Goal: Information Seeking & Learning: Learn about a topic

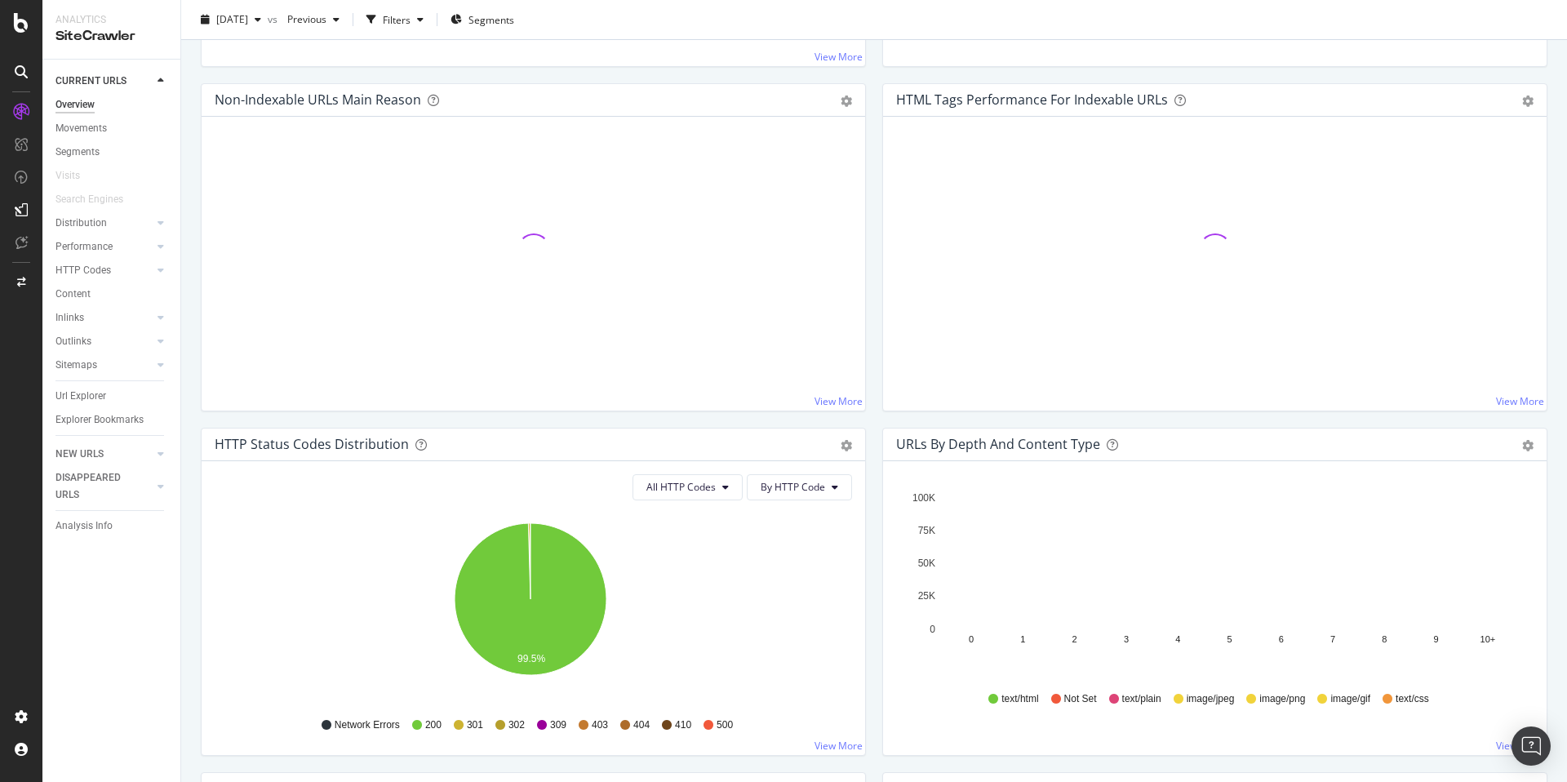
scroll to position [726, 0]
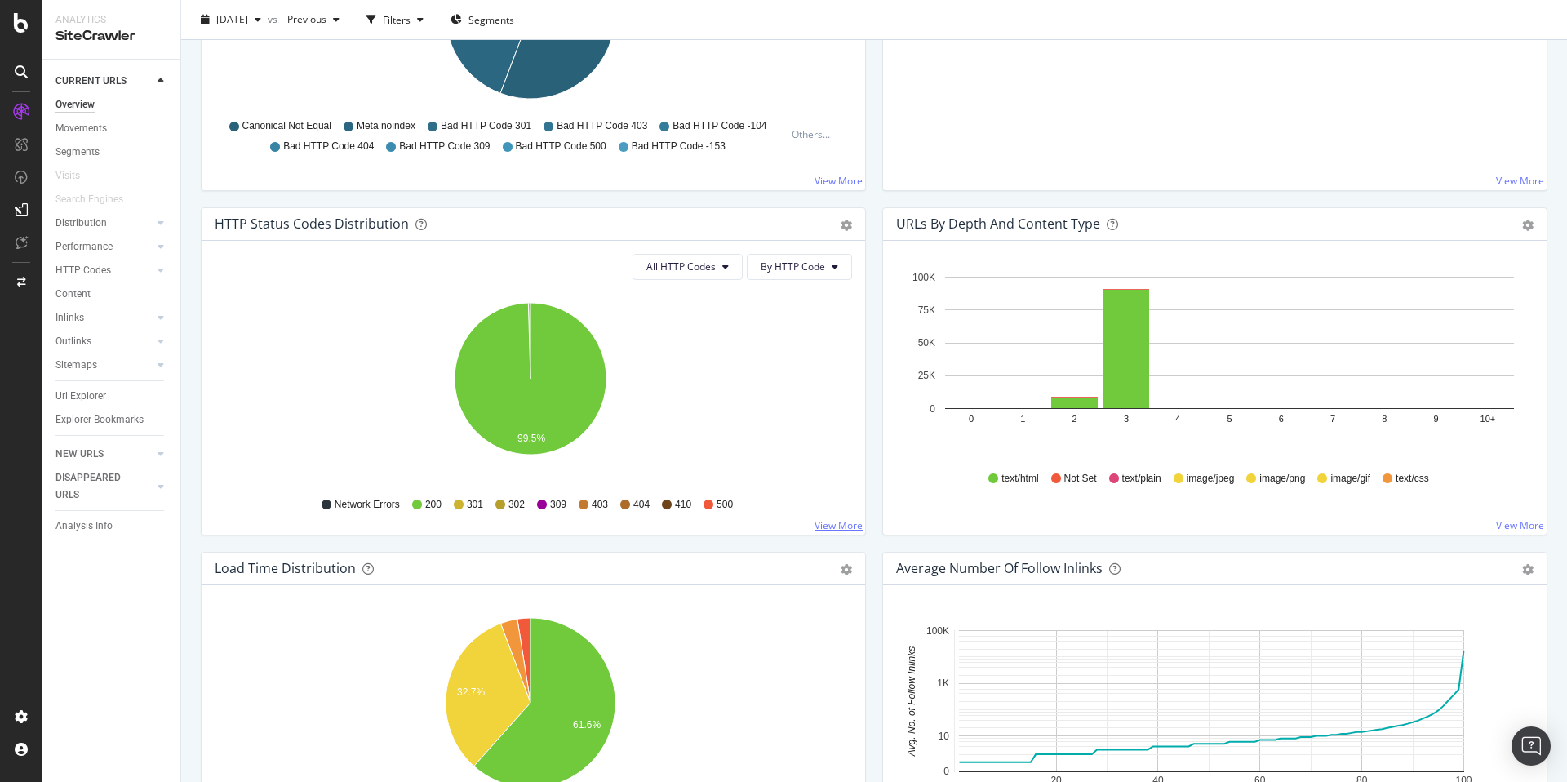
click at [832, 523] on link "View More" at bounding box center [839, 525] width 48 height 14
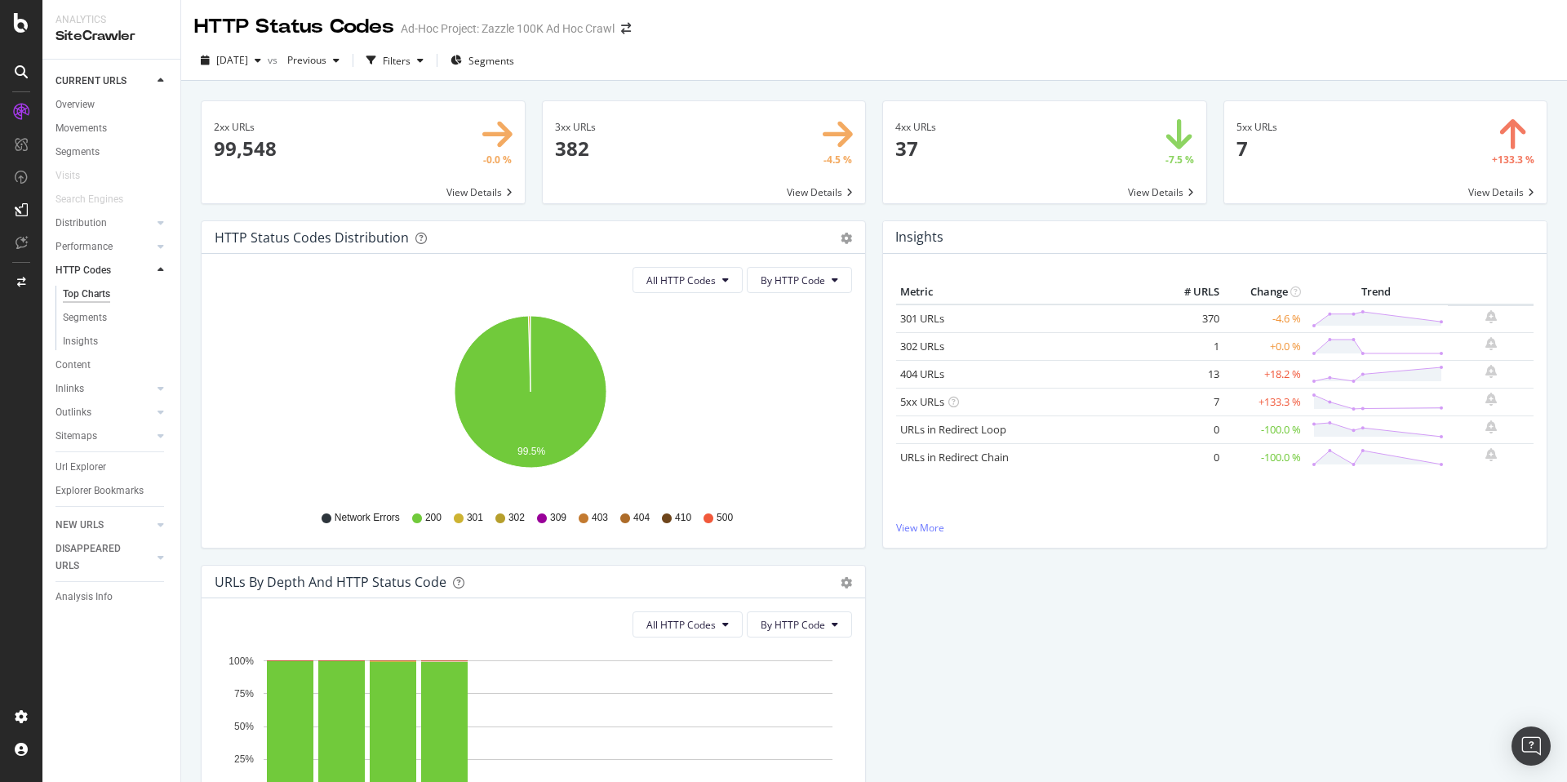
click at [1042, 132] on span at bounding box center [1044, 152] width 323 height 102
click at [1388, 153] on span at bounding box center [1385, 152] width 323 height 102
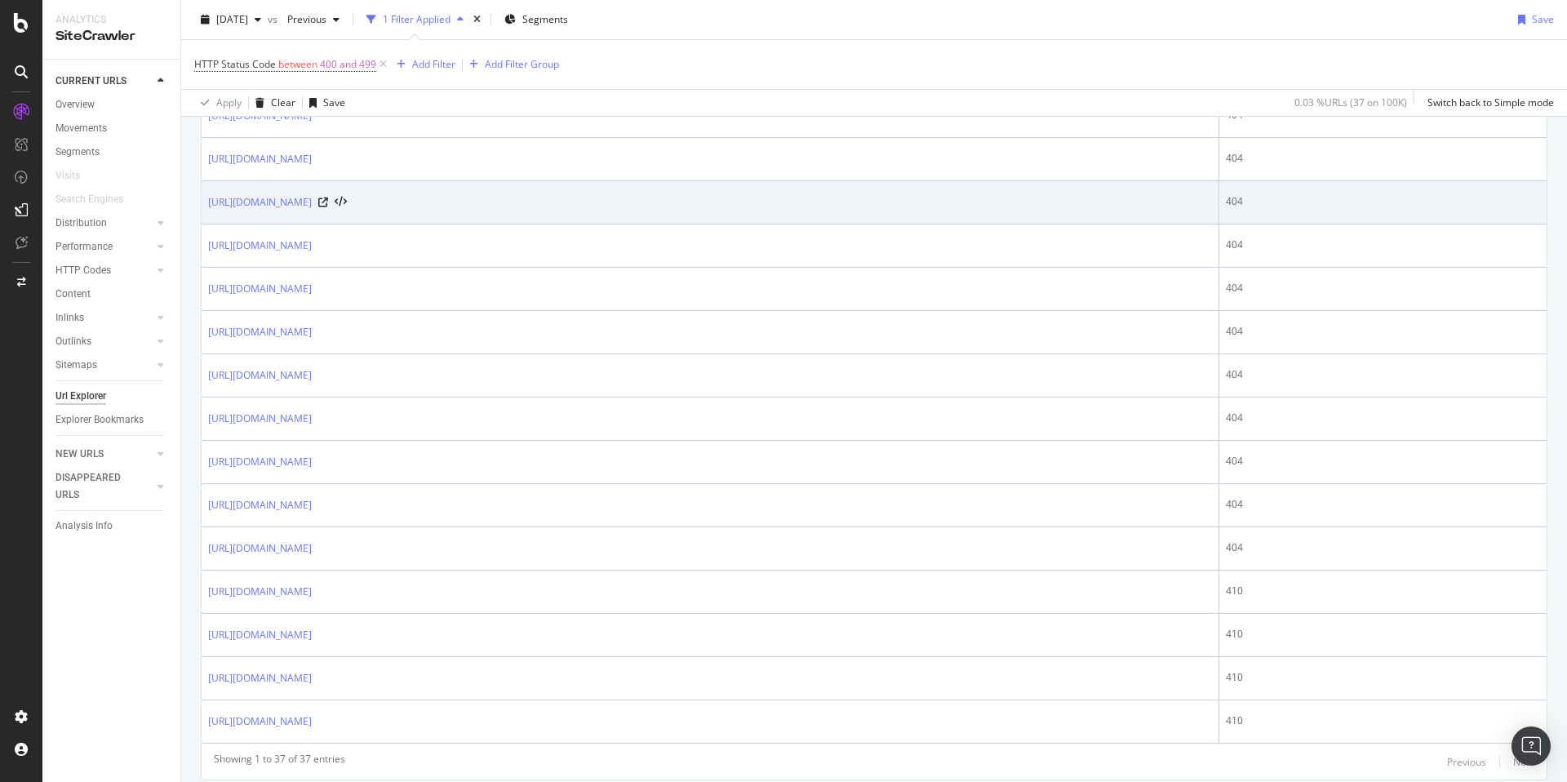
scroll to position [1449, 0]
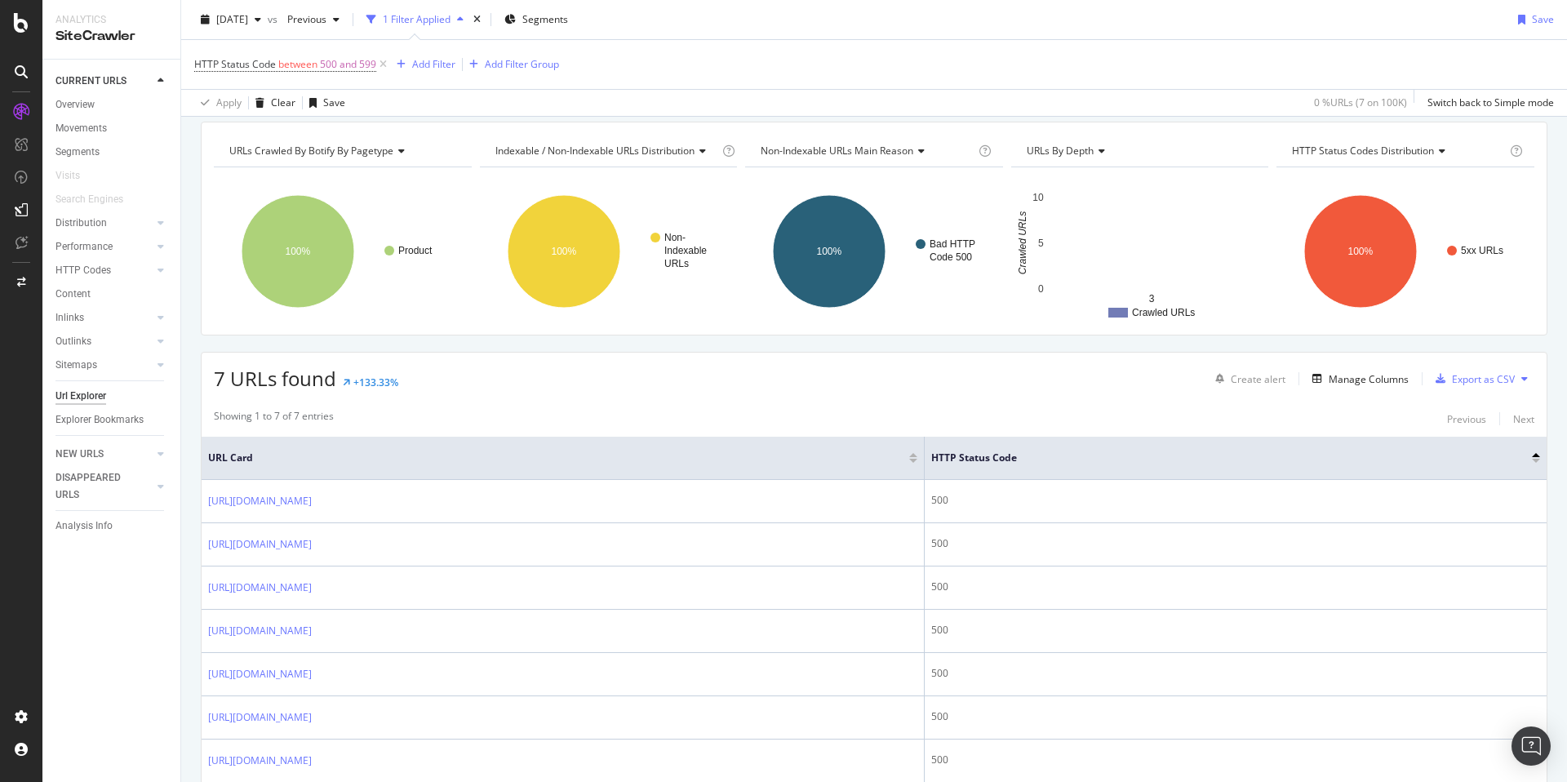
scroll to position [151, 0]
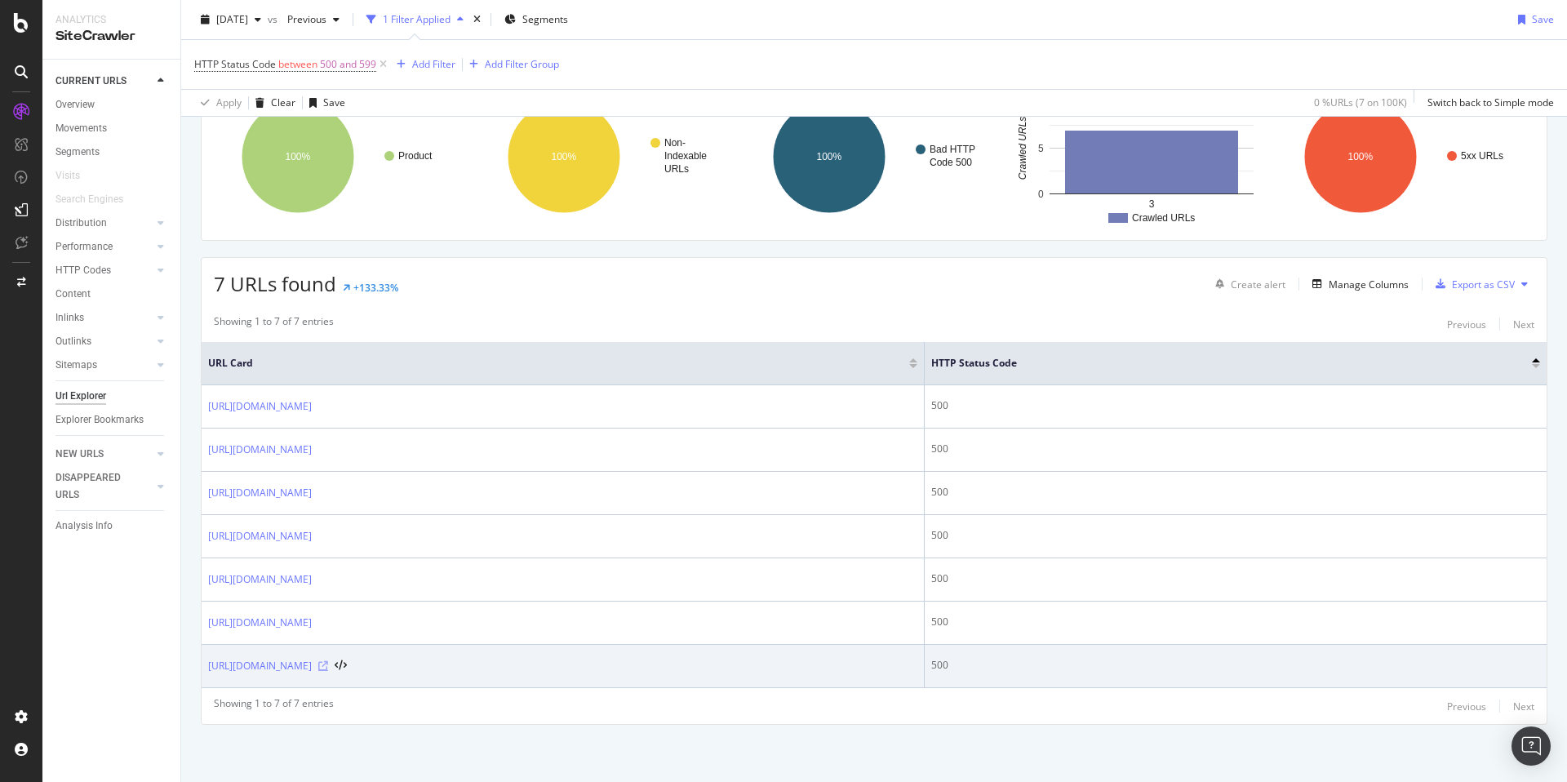
click at [328, 665] on icon at bounding box center [323, 666] width 10 height 10
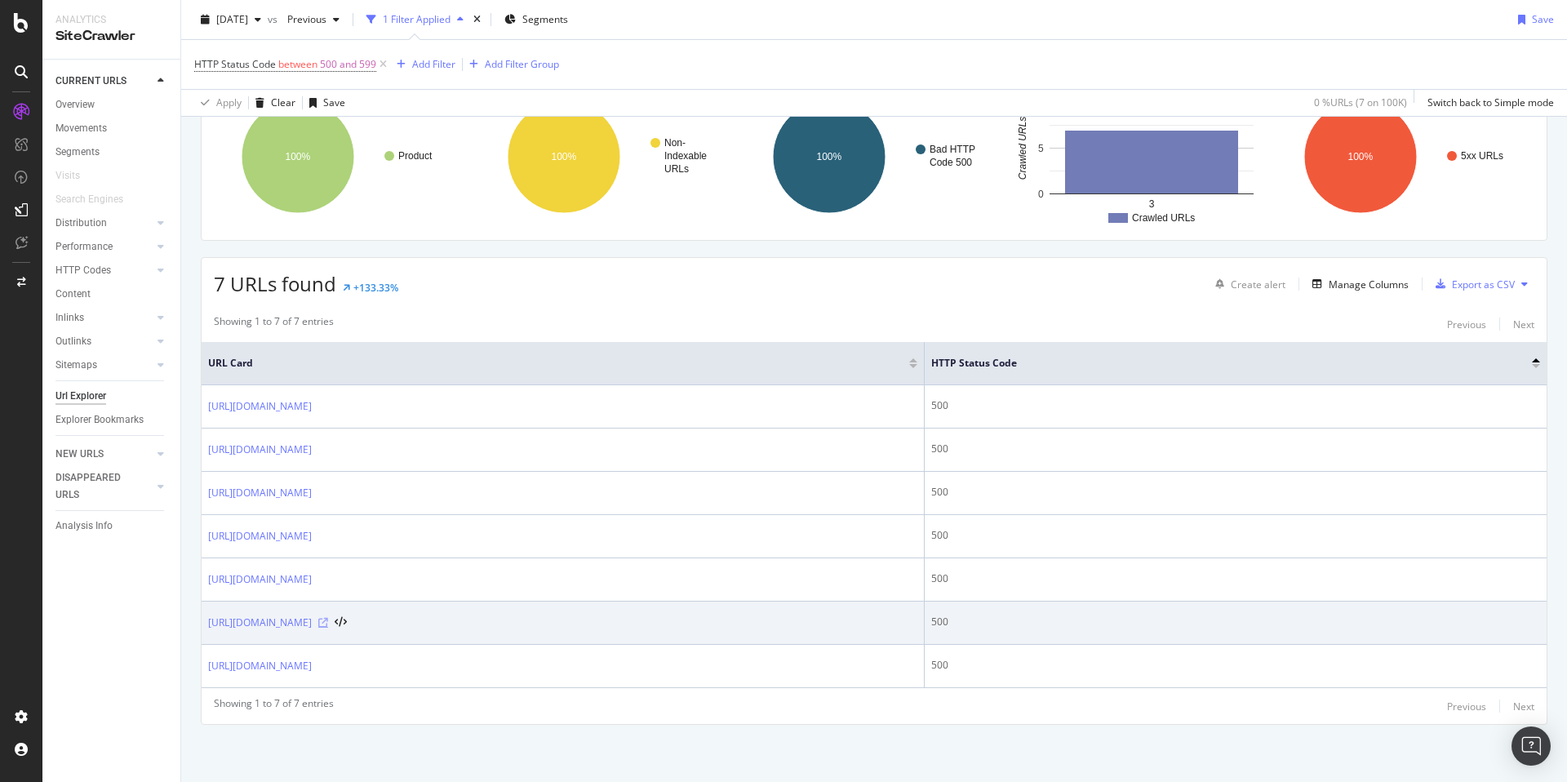
click at [328, 621] on icon at bounding box center [323, 623] width 10 height 10
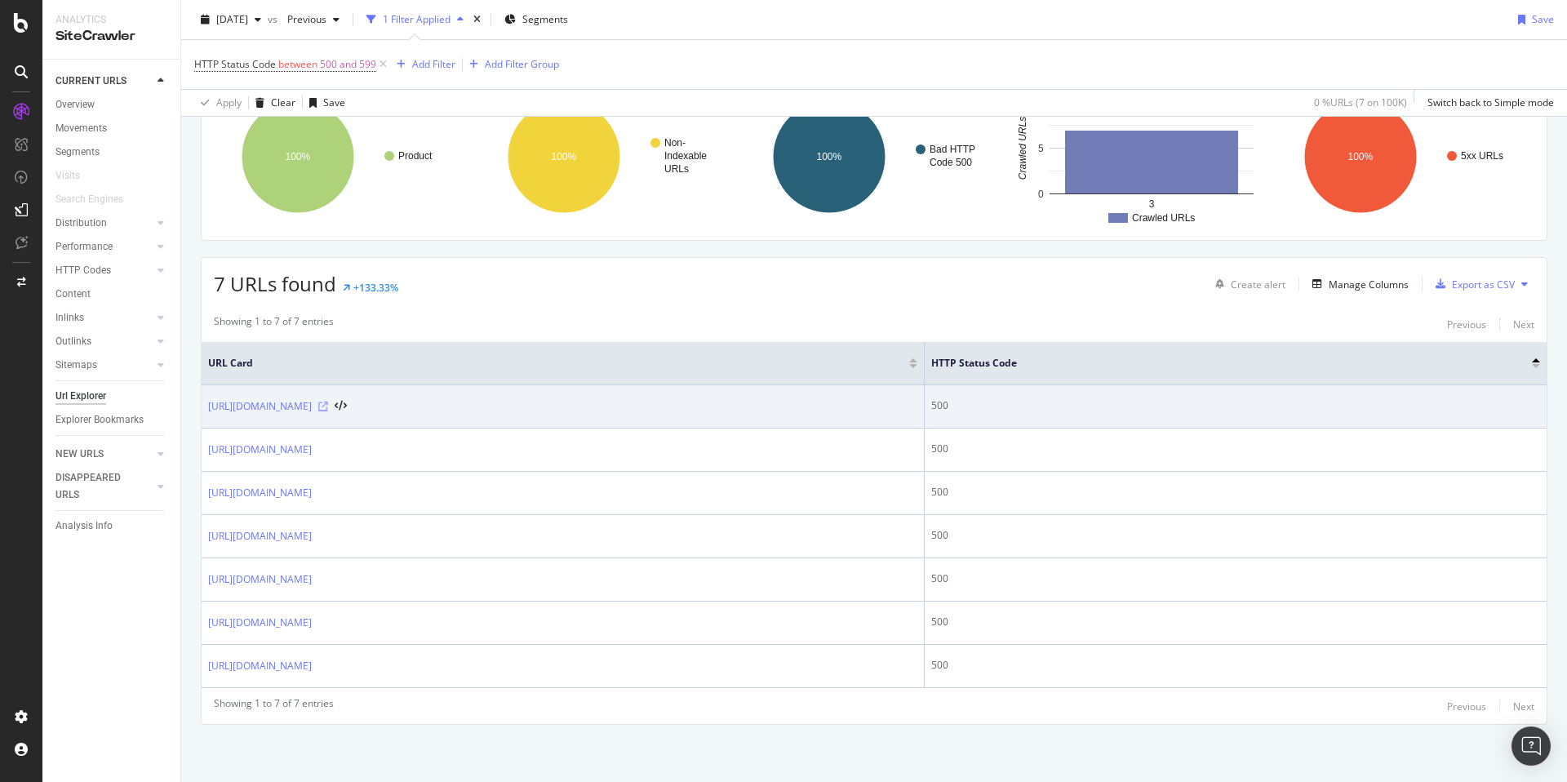
click at [328, 405] on icon at bounding box center [323, 407] width 10 height 10
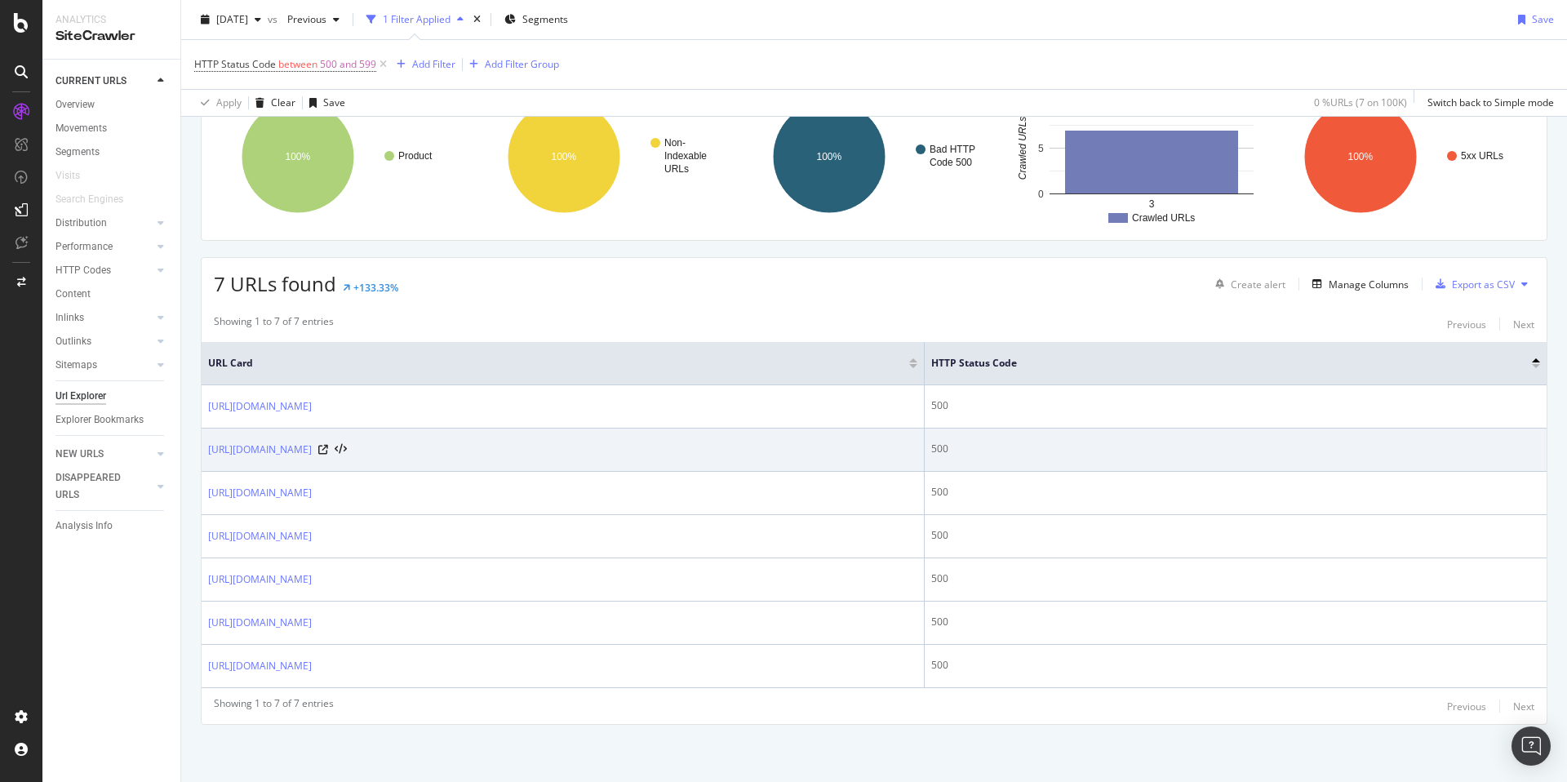
click at [347, 449] on div "[URL][DOMAIN_NAME]" at bounding box center [277, 450] width 139 height 16
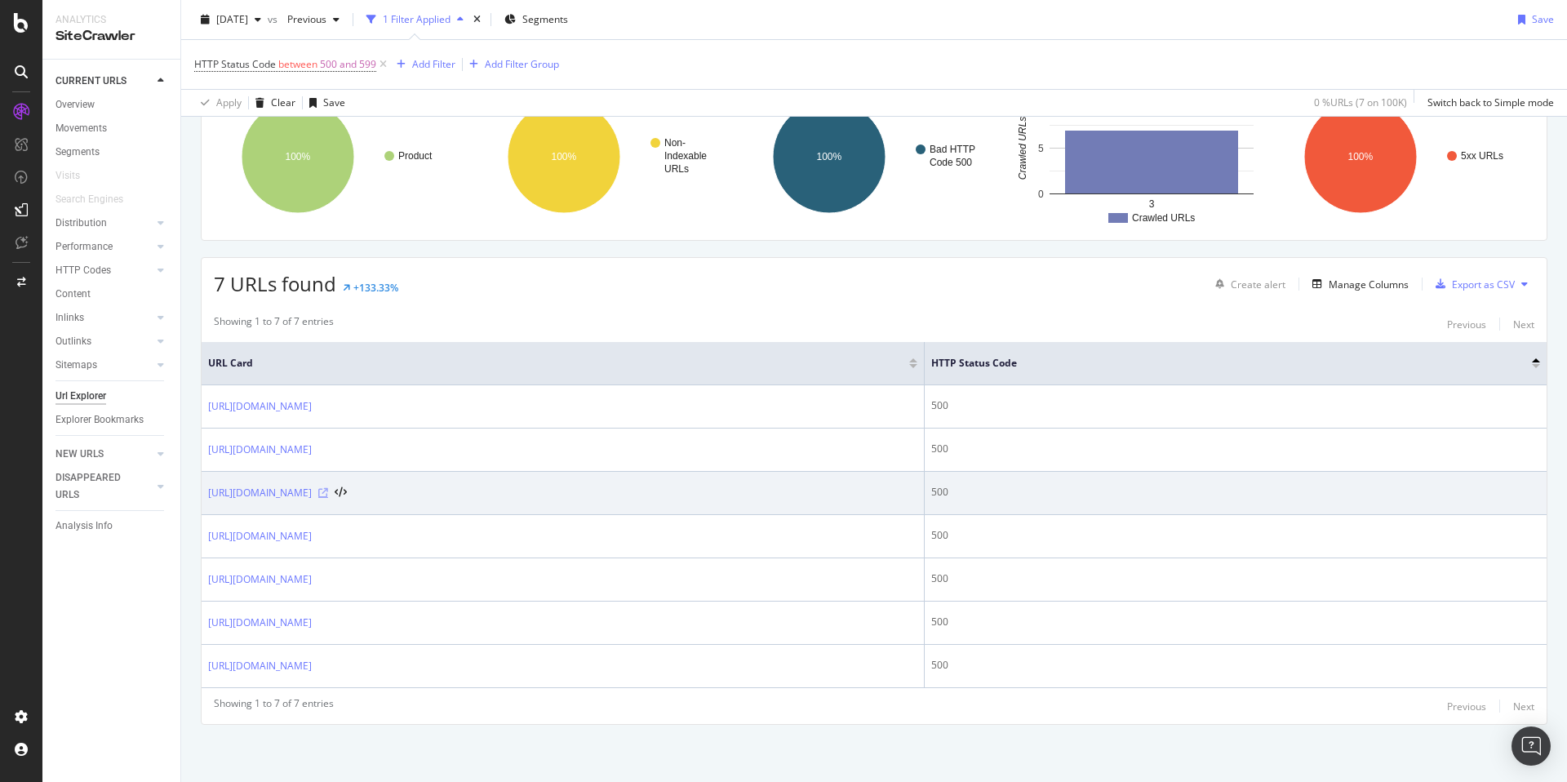
click at [328, 490] on icon at bounding box center [323, 493] width 10 height 10
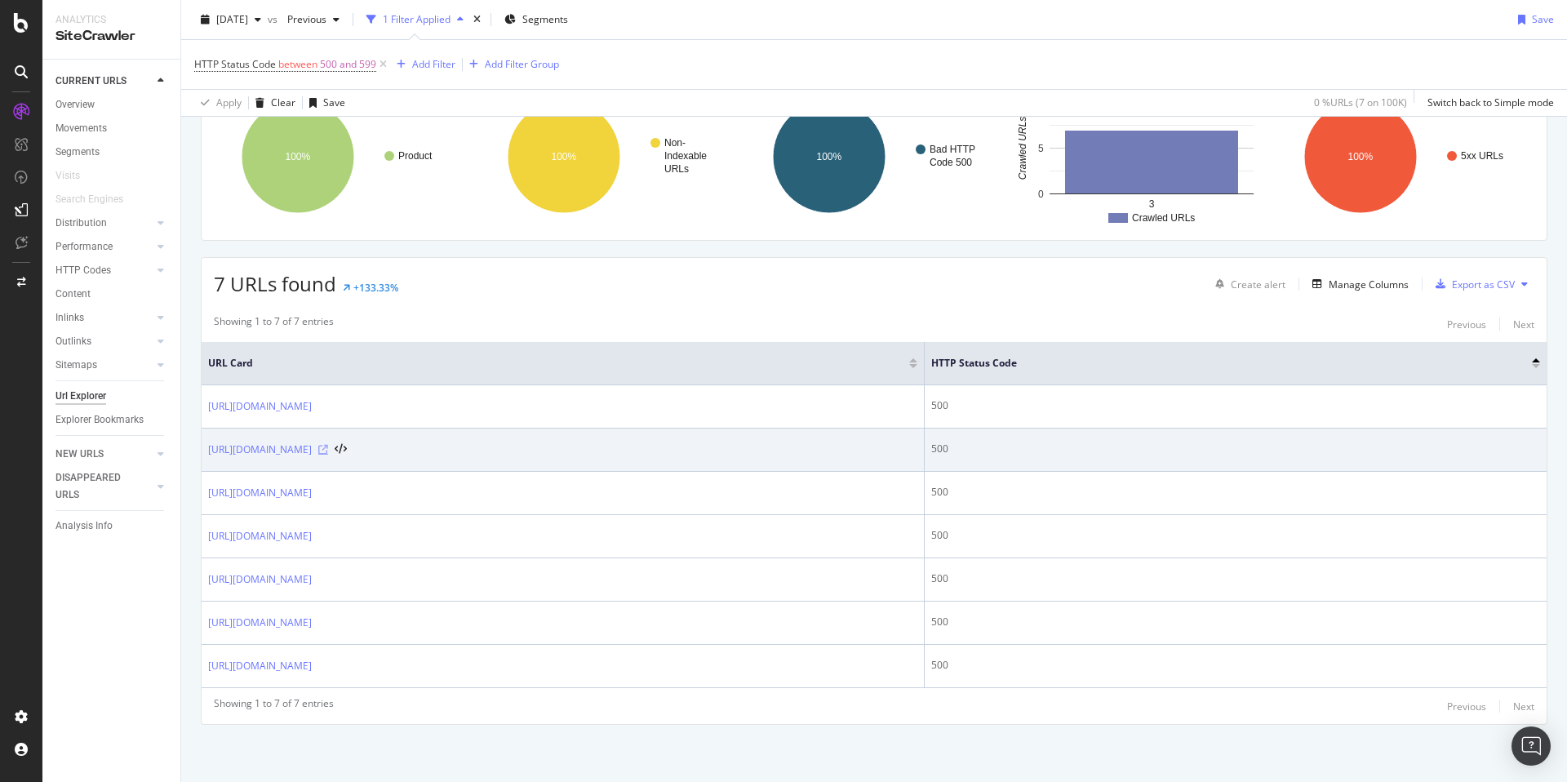
click at [328, 450] on icon at bounding box center [323, 450] width 10 height 10
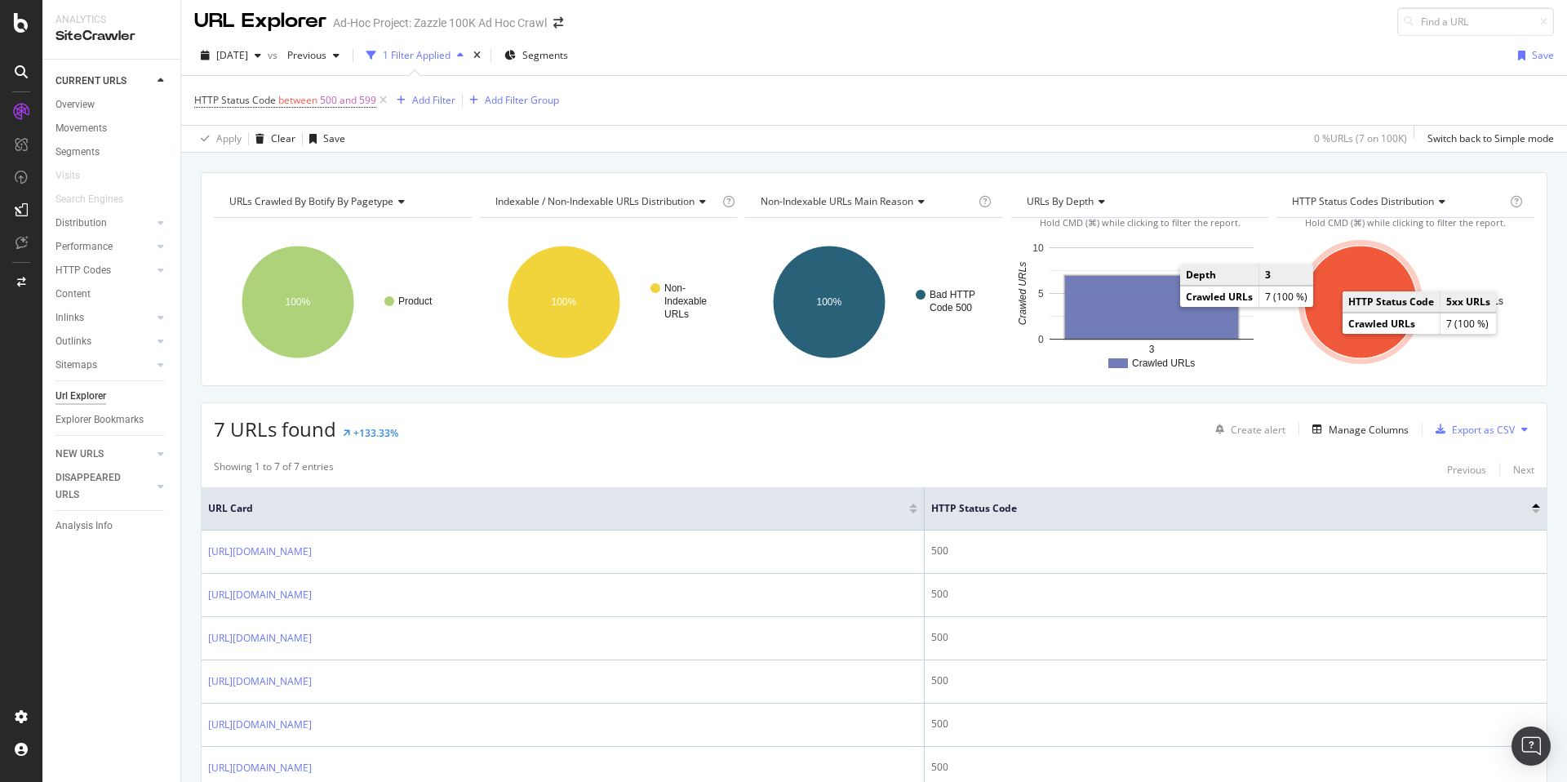
scroll to position [0, 0]
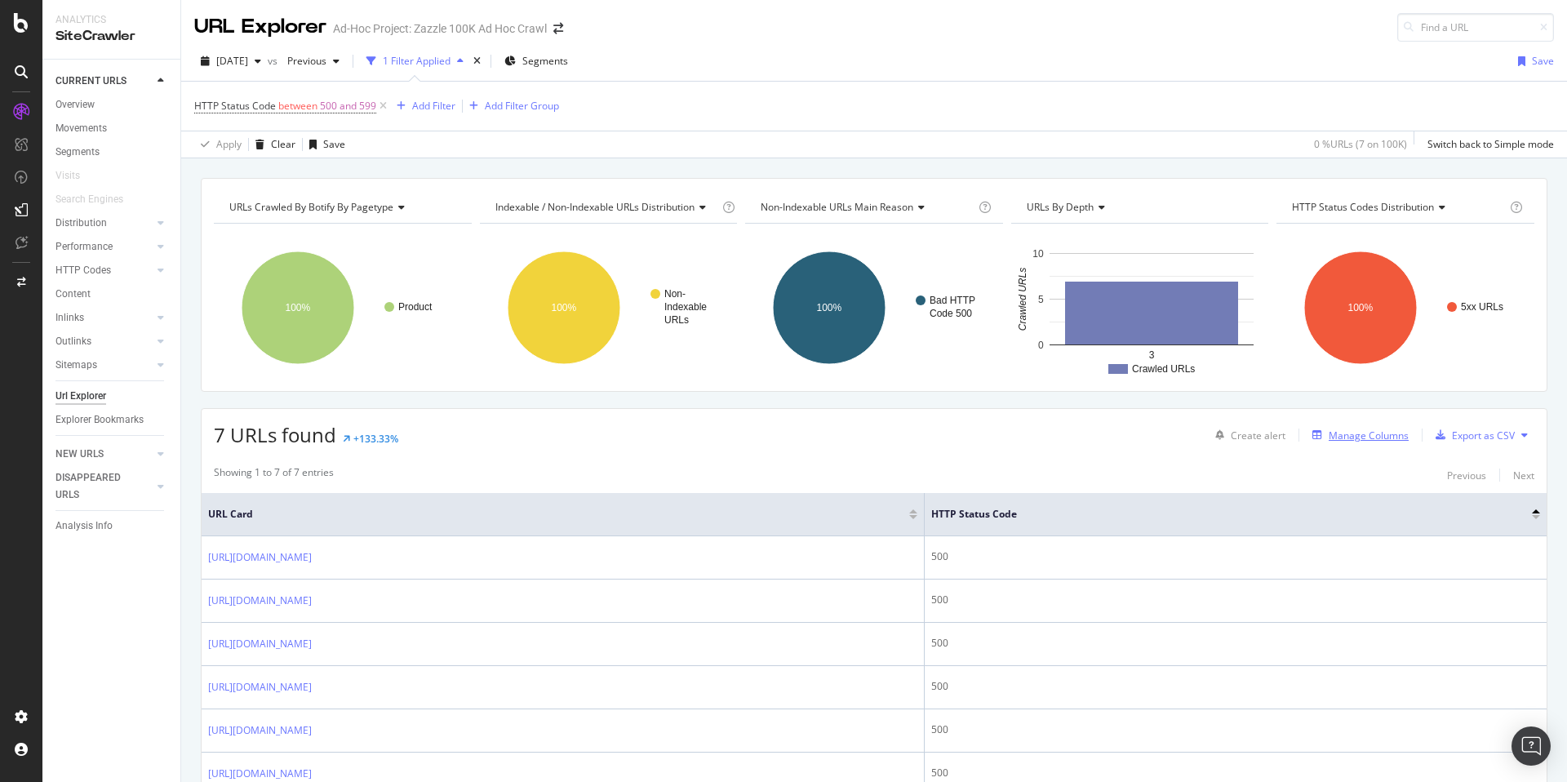
click at [1330, 438] on div "Manage Columns" at bounding box center [1369, 435] width 80 height 14
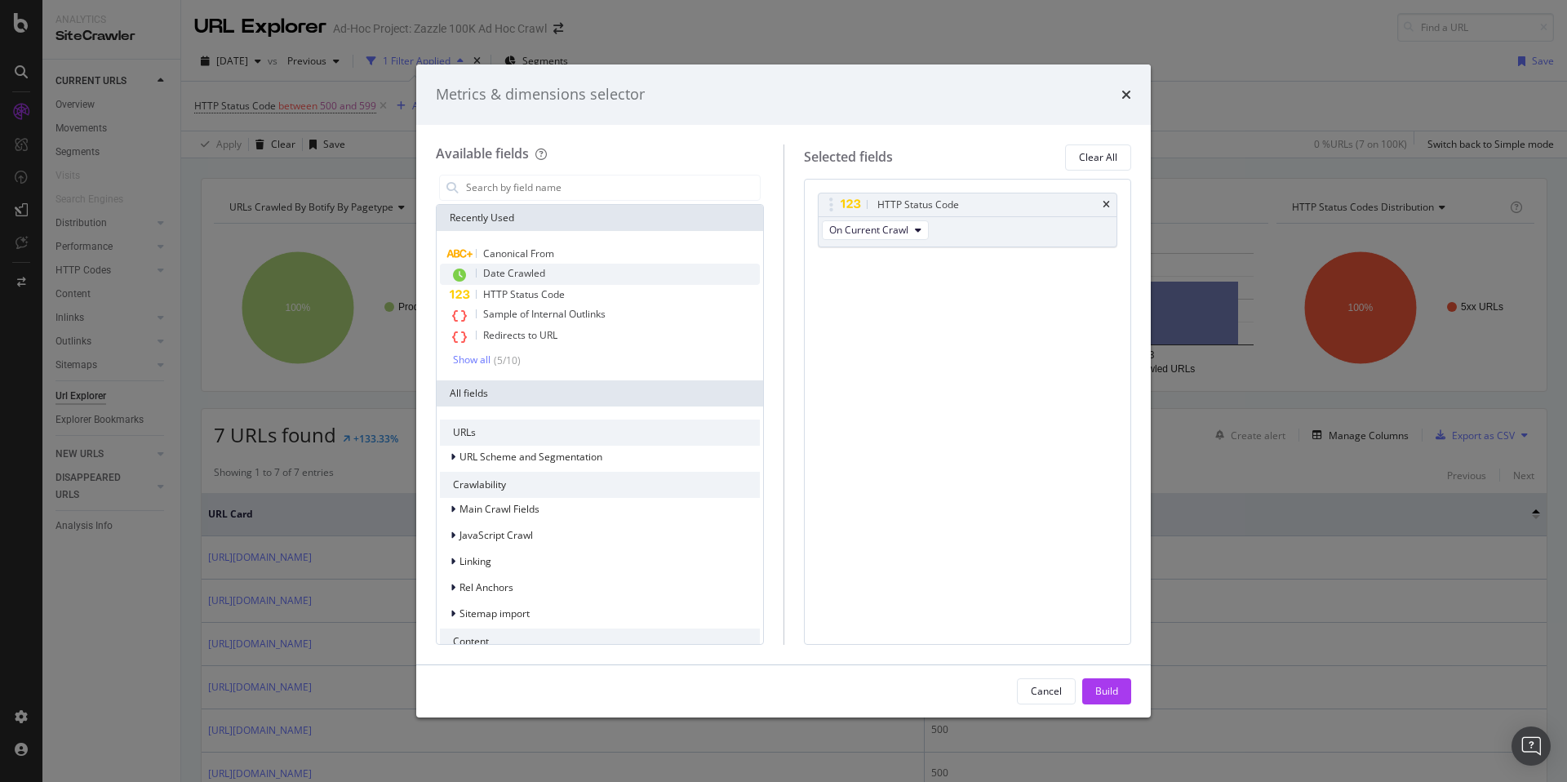
click at [571, 277] on div "Date Crawled" at bounding box center [600, 274] width 320 height 21
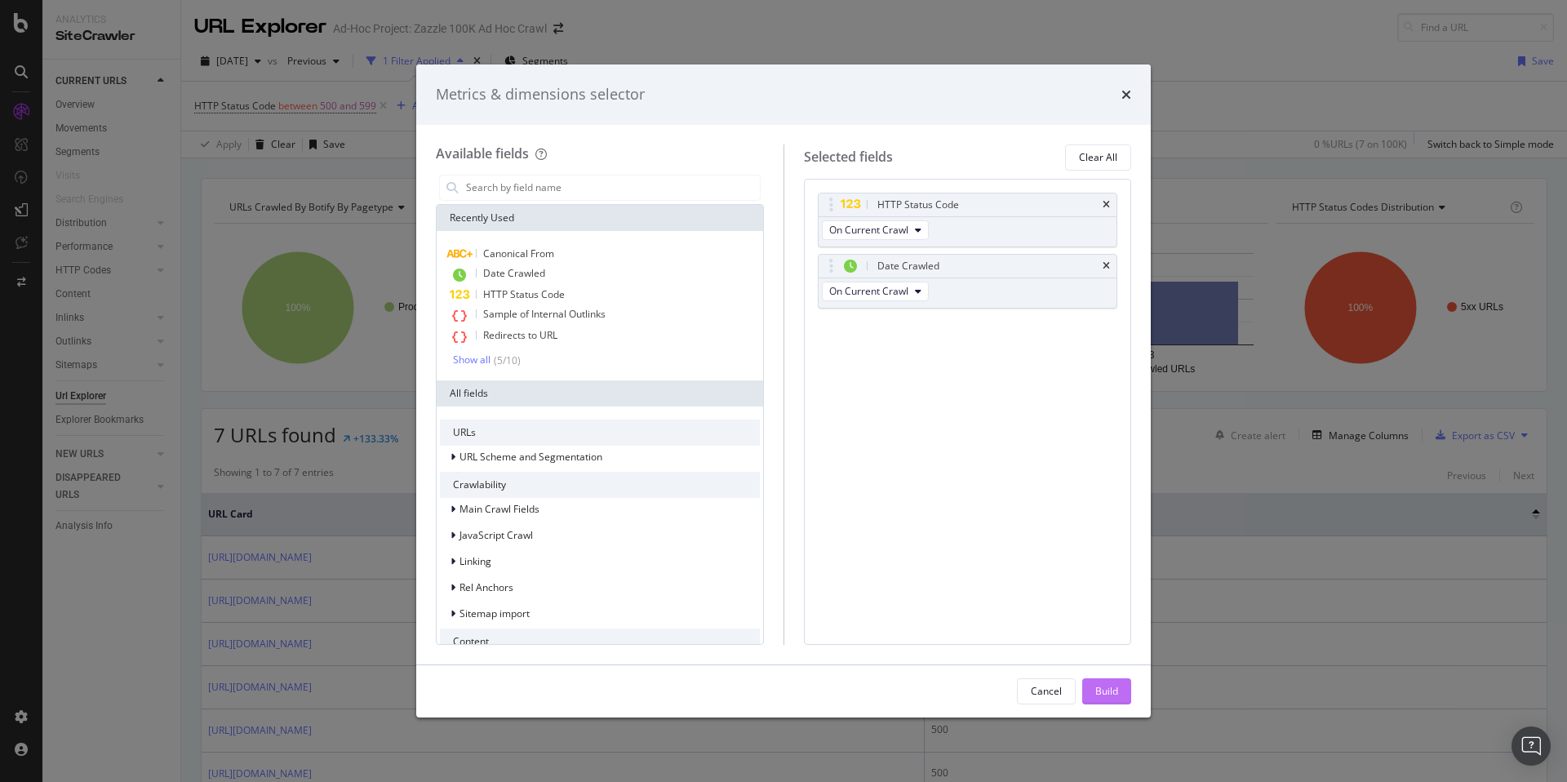
click at [1102, 690] on div "Build" at bounding box center [1106, 691] width 23 height 14
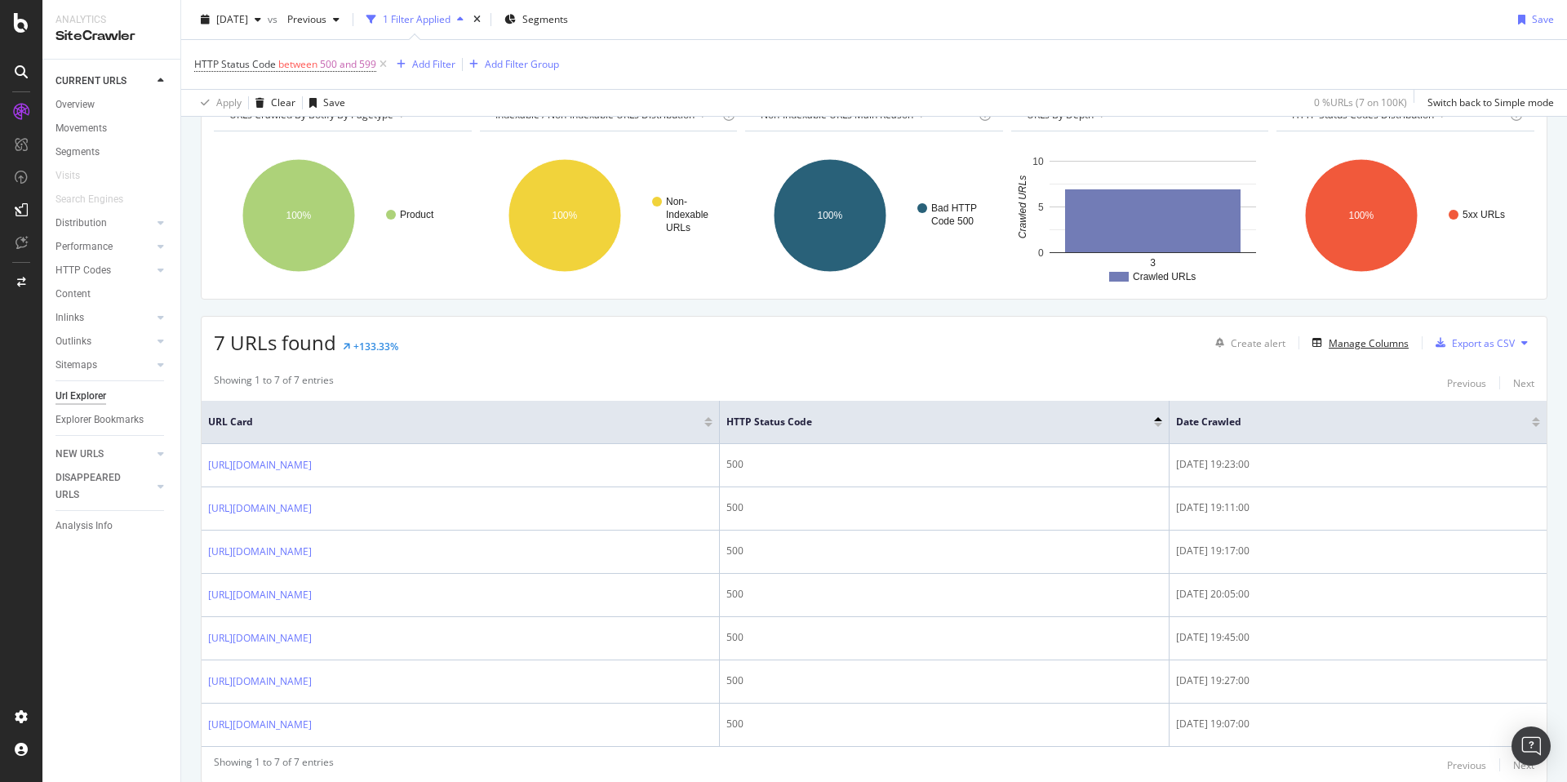
scroll to position [151, 0]
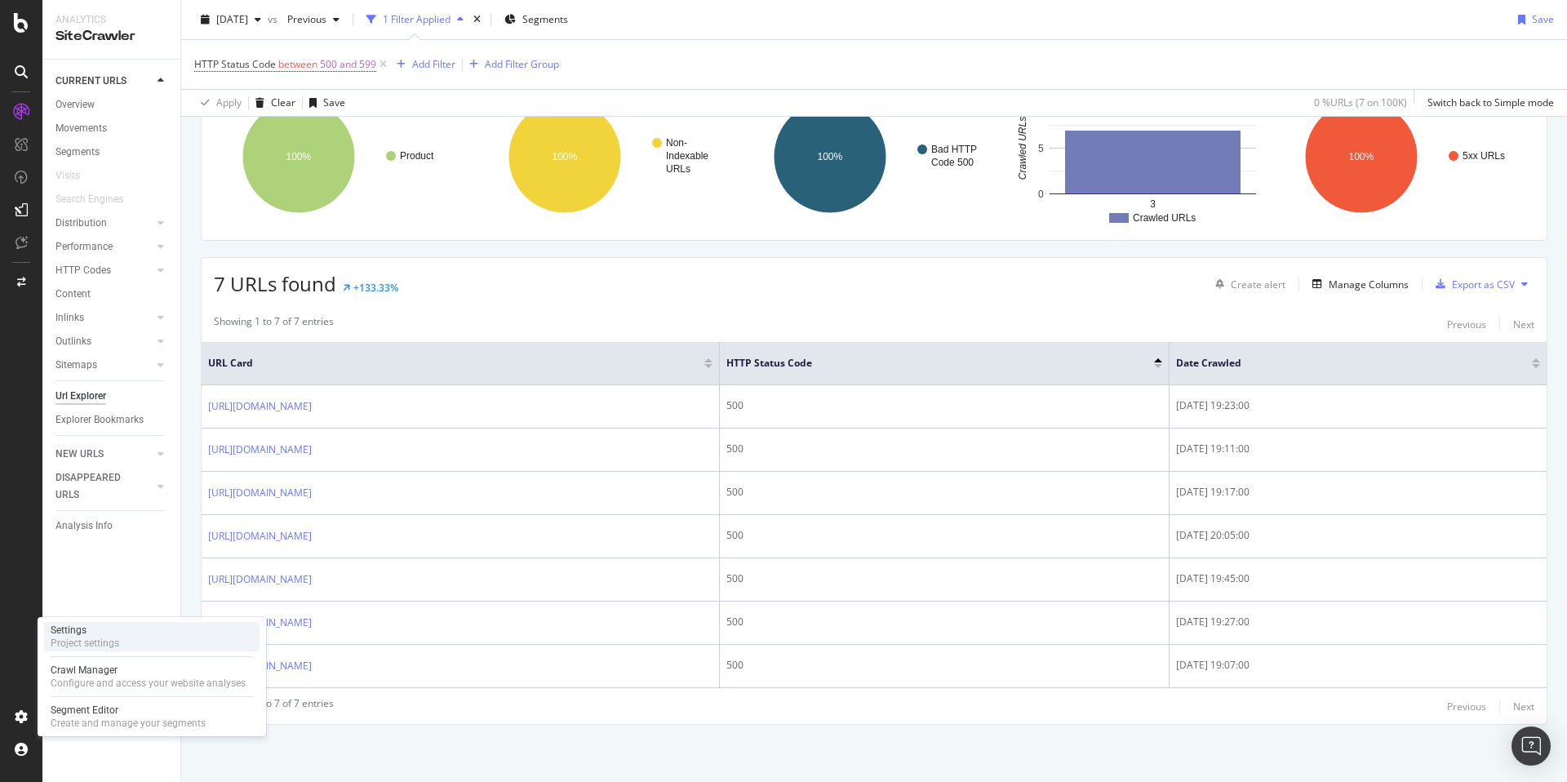
click at [74, 637] on div "Project settings" at bounding box center [85, 643] width 69 height 13
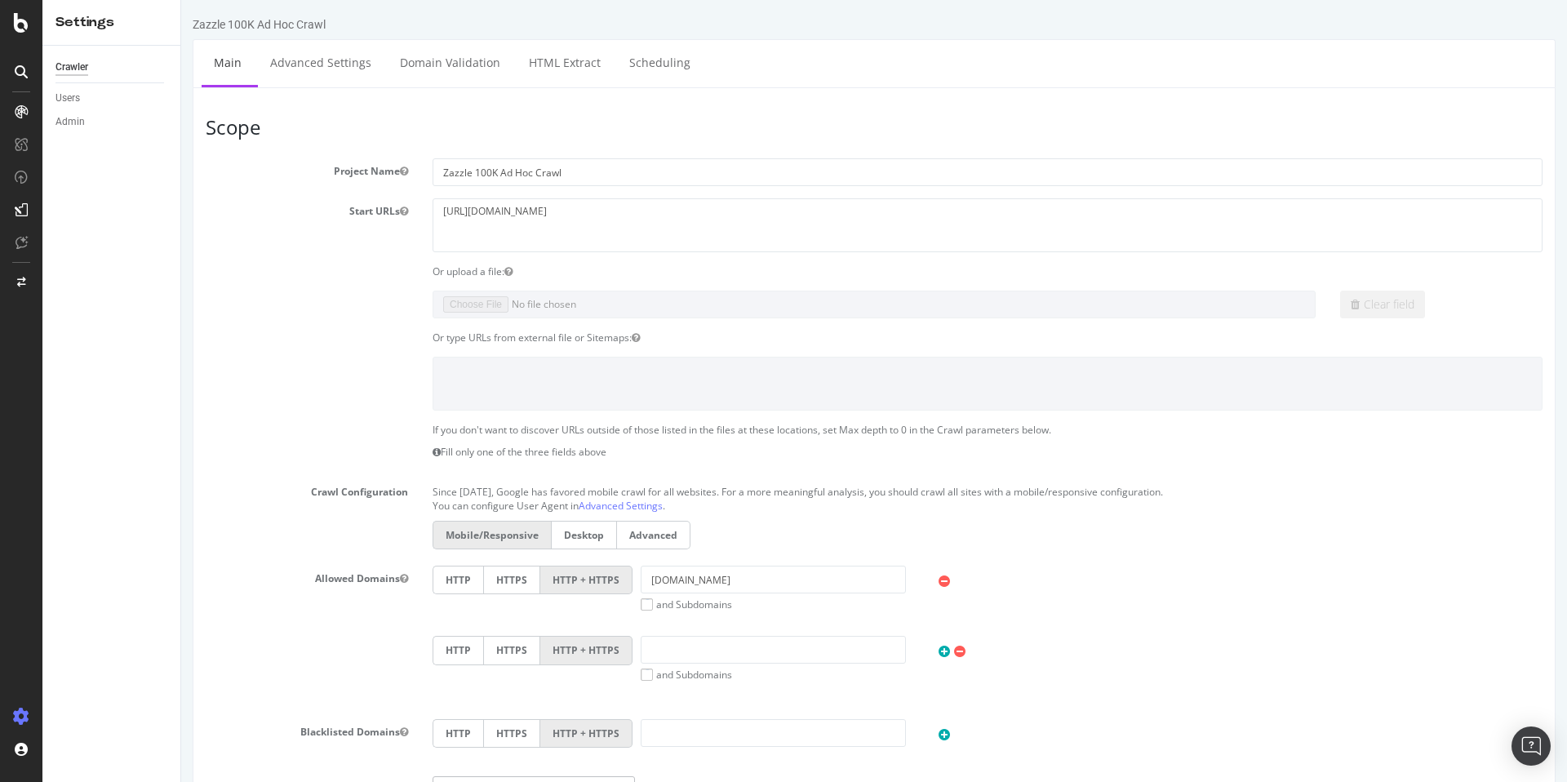
scroll to position [3, 0]
